Goal: Task Accomplishment & Management: Use online tool/utility

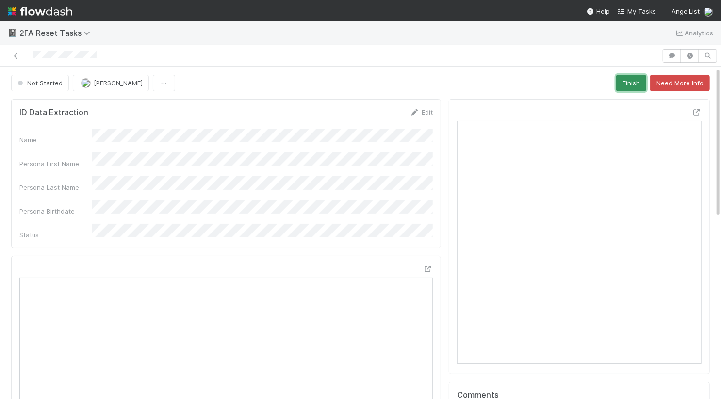
click at [630, 79] on button "Finish" at bounding box center [631, 83] width 30 height 16
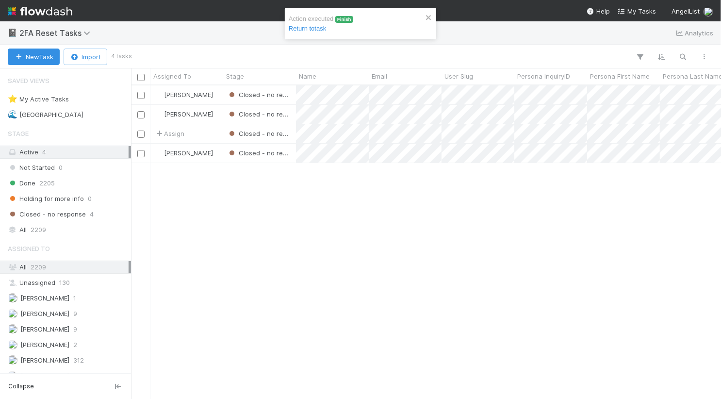
scroll to position [313, 590]
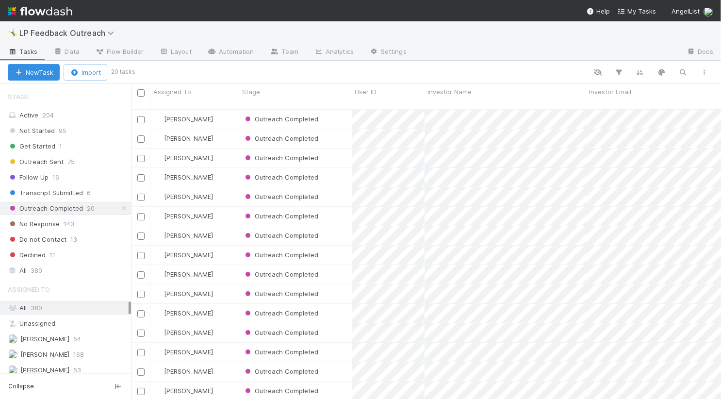
scroll to position [72, 0]
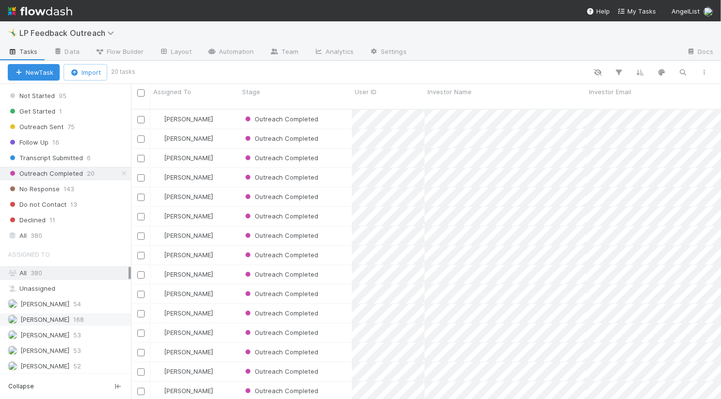
click at [61, 322] on div "[PERSON_NAME] 168" at bounding box center [68, 319] width 121 height 12
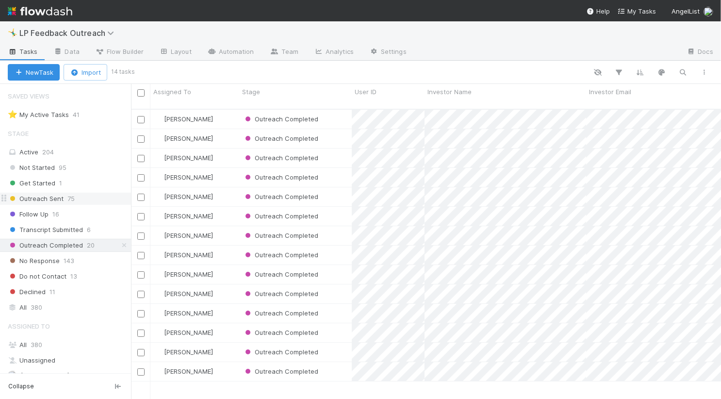
click at [72, 196] on span "75" at bounding box center [70, 199] width 7 height 12
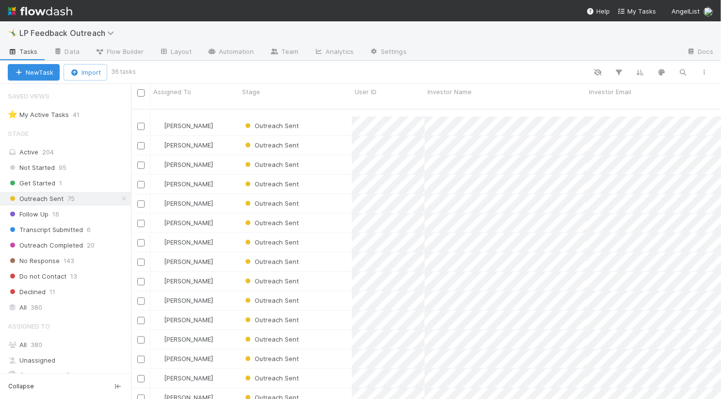
scroll to position [401, 0]
click at [334, 349] on div "Outreach Sent" at bounding box center [295, 358] width 113 height 19
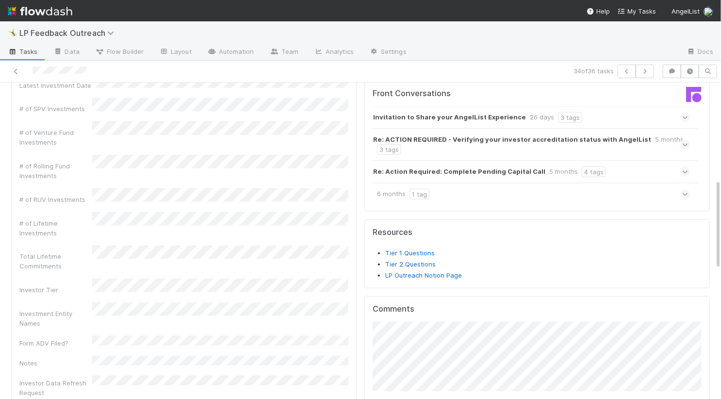
scroll to position [335, 0]
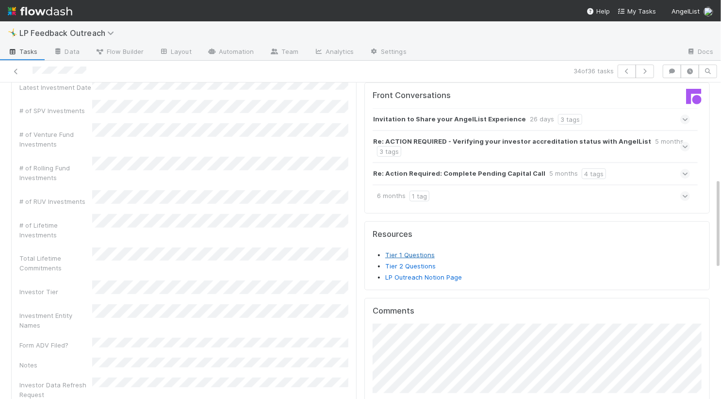
click at [412, 251] on link "Tier 1 Questions" at bounding box center [409, 255] width 49 height 8
click at [393, 262] on link "Tier 2 Questions" at bounding box center [410, 266] width 50 height 8
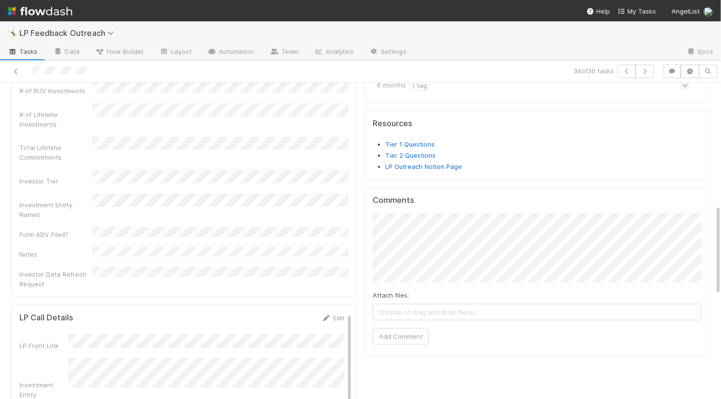
scroll to position [490, 0]
